Goal: Check status: Check status

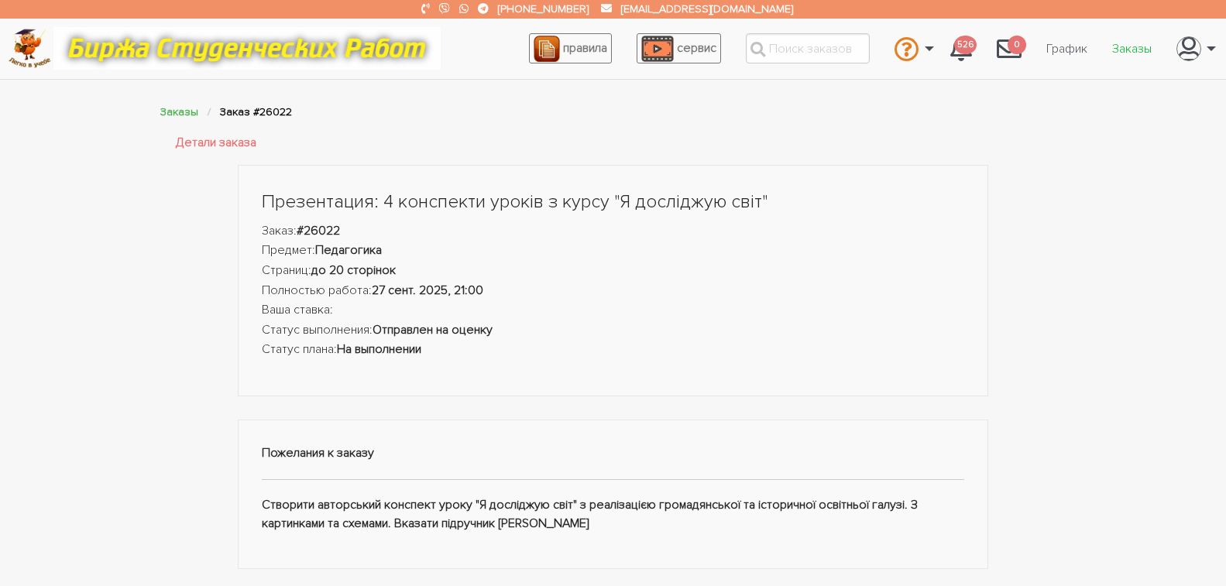
click at [1134, 46] on link "Заказы" at bounding box center [1132, 48] width 64 height 29
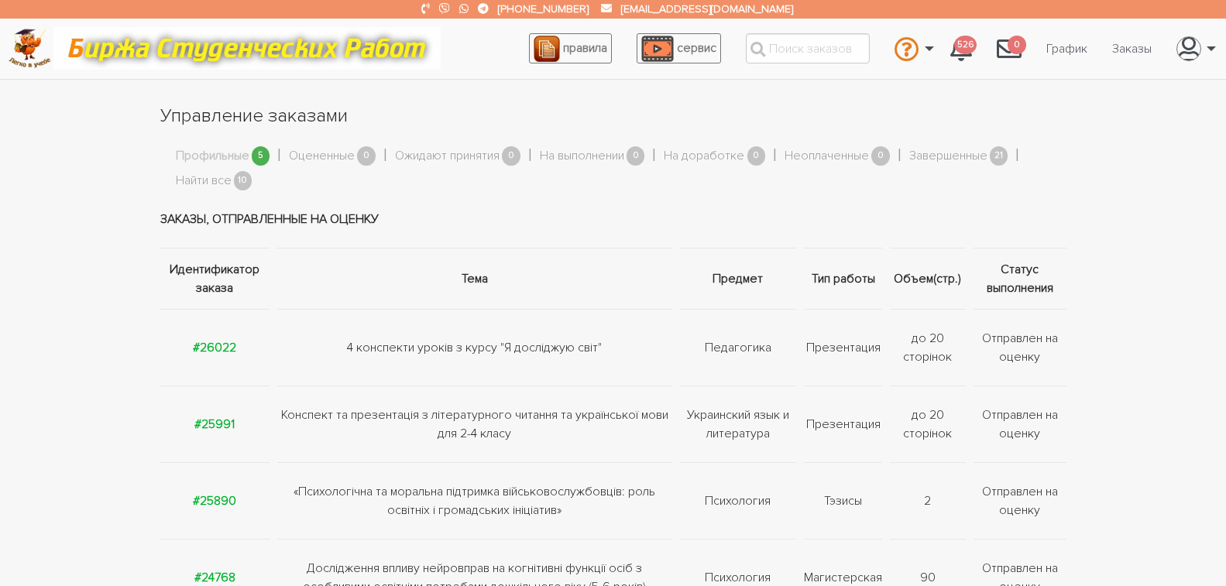
click at [232, 155] on link "Профильные" at bounding box center [213, 156] width 74 height 20
click at [195, 179] on link "Найти все" at bounding box center [204, 181] width 56 height 20
